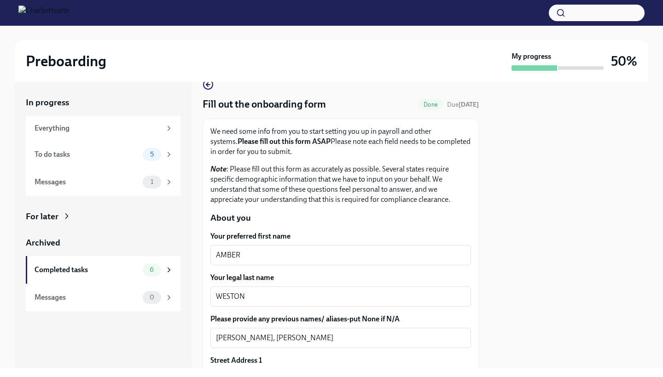
scroll to position [26, 0]
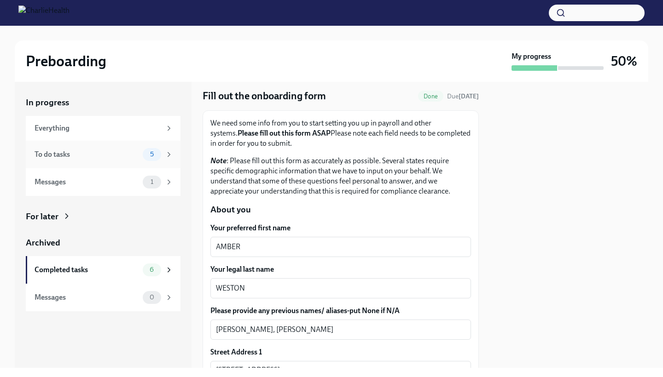
click at [93, 158] on div "To do tasks" at bounding box center [87, 155] width 104 height 10
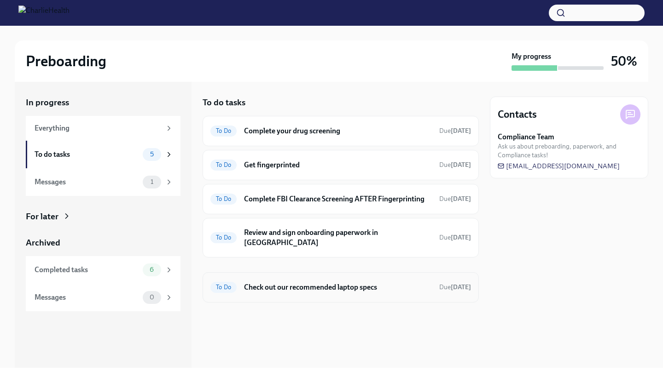
click at [315, 283] on h6 "Check out our recommended laptop specs" at bounding box center [338, 288] width 188 height 10
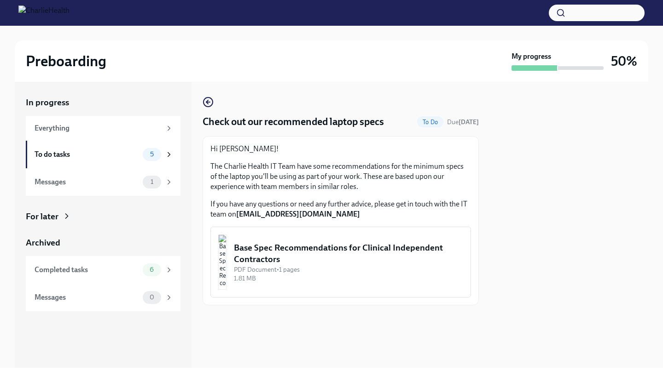
click at [311, 259] on div "Base Spec Recommendations for Clinical Independent Contractors" at bounding box center [348, 253] width 229 height 23
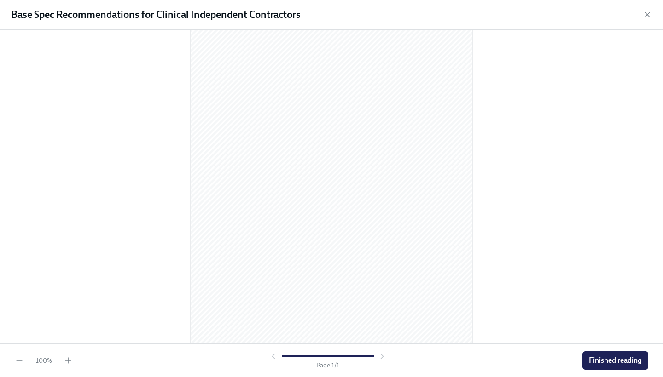
scroll to position [66, 0]
click at [609, 361] on span "Finished reading" at bounding box center [615, 360] width 53 height 9
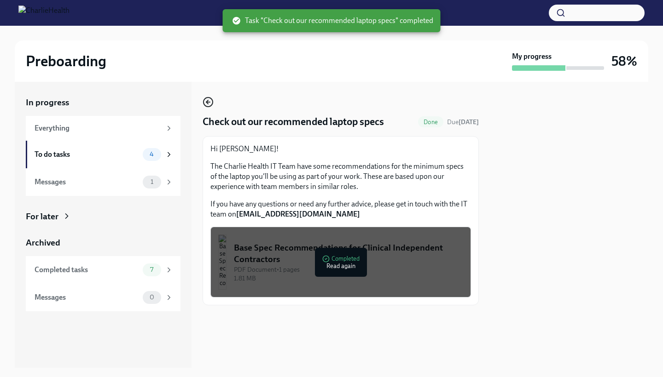
click at [208, 103] on icon "button" at bounding box center [207, 102] width 2 height 4
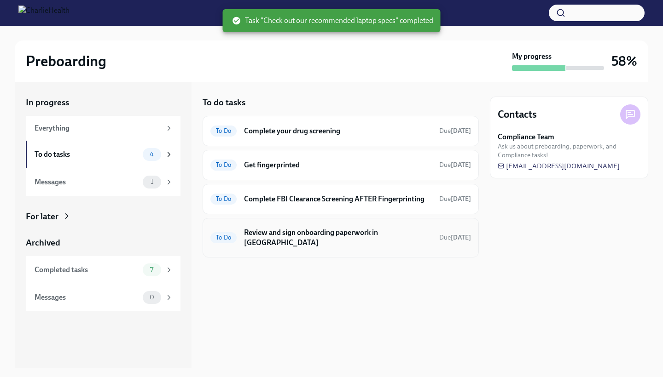
click at [321, 234] on h6 "Review and sign onboarding paperwork in [GEOGRAPHIC_DATA]" at bounding box center [338, 238] width 188 height 20
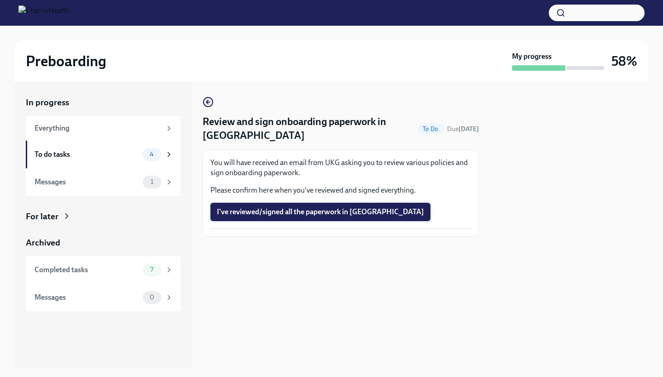
click at [305, 212] on span "I've reviewed/signed all the paperwork in [GEOGRAPHIC_DATA]" at bounding box center [320, 212] width 207 height 9
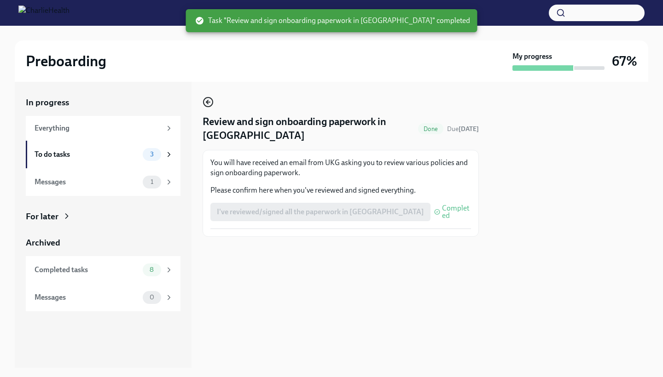
click at [208, 100] on icon "button" at bounding box center [207, 102] width 2 height 4
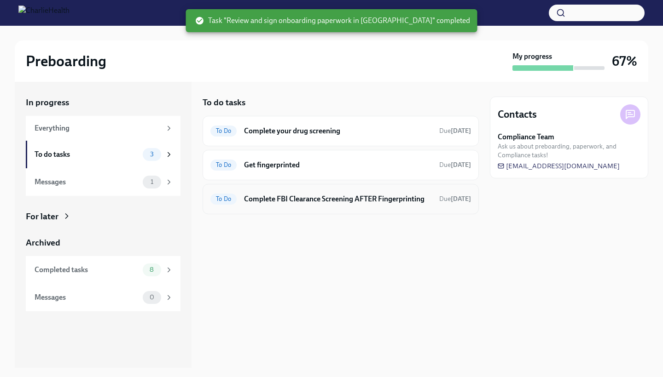
click at [354, 204] on div "To Do Complete FBI Clearance Screening AFTER Fingerprinting Due [DATE]" at bounding box center [340, 199] width 261 height 15
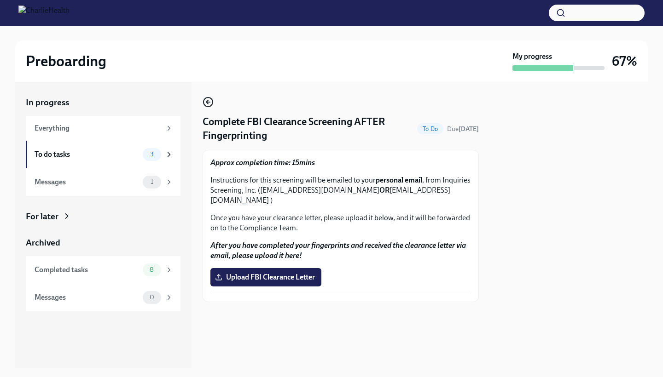
click at [208, 102] on icon "button" at bounding box center [208, 102] width 4 height 0
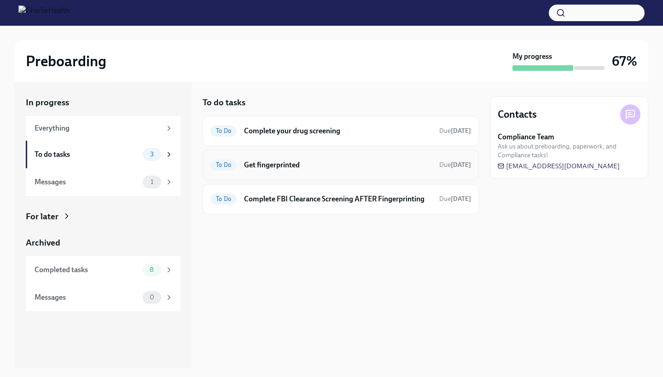
click at [344, 160] on h6 "Get fingerprinted" at bounding box center [338, 165] width 188 height 10
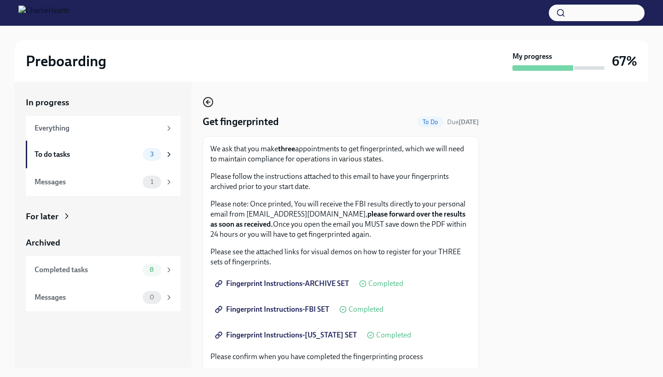
click at [207, 102] on icon "button" at bounding box center [208, 102] width 4 height 0
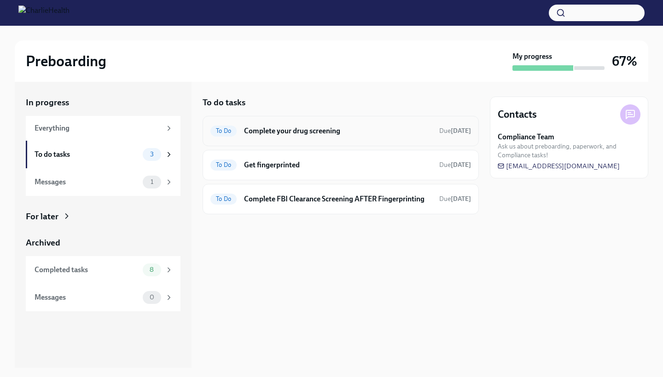
click at [340, 131] on h6 "Complete your drug screening" at bounding box center [338, 131] width 188 height 10
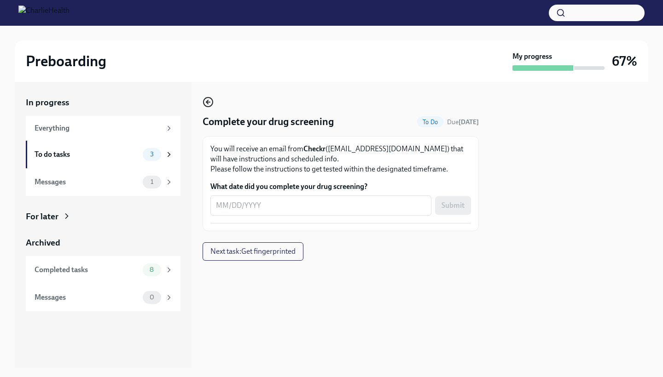
click at [206, 101] on icon "button" at bounding box center [208, 102] width 11 height 11
